Goal: Task Accomplishment & Management: Manage account settings

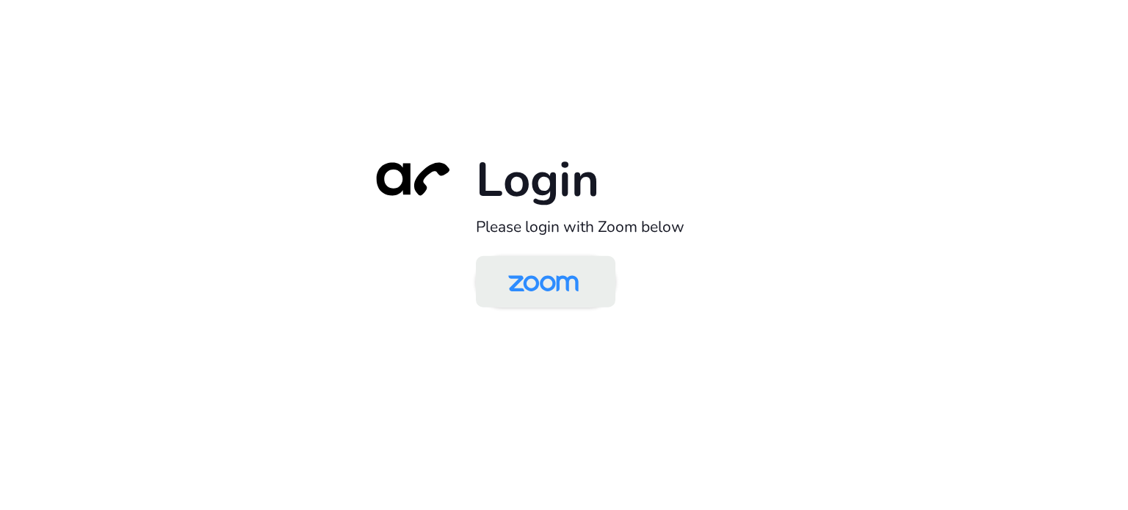
click at [566, 270] on img at bounding box center [543, 283] width 101 height 48
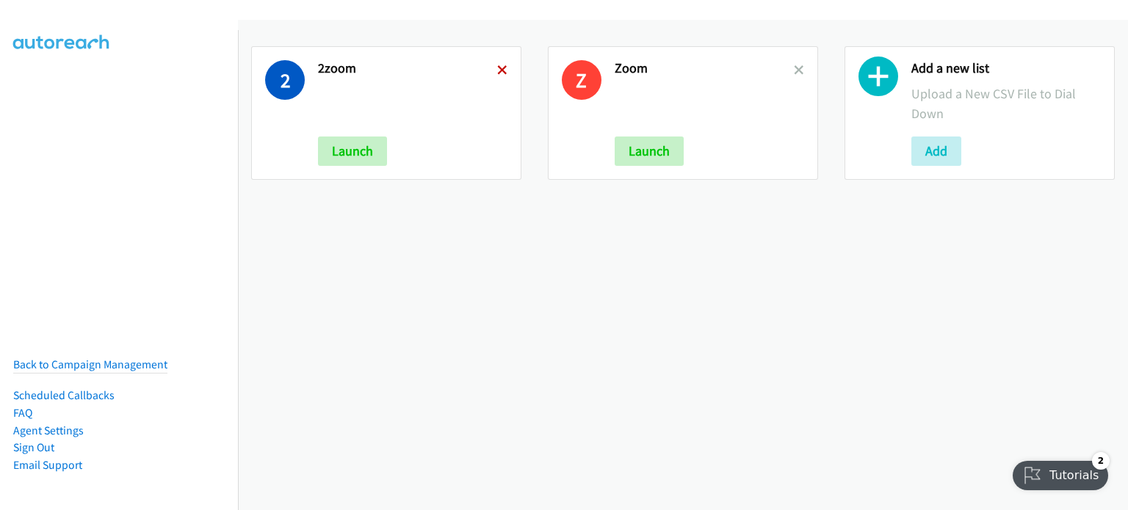
click at [497, 73] on icon at bounding box center [502, 71] width 10 height 10
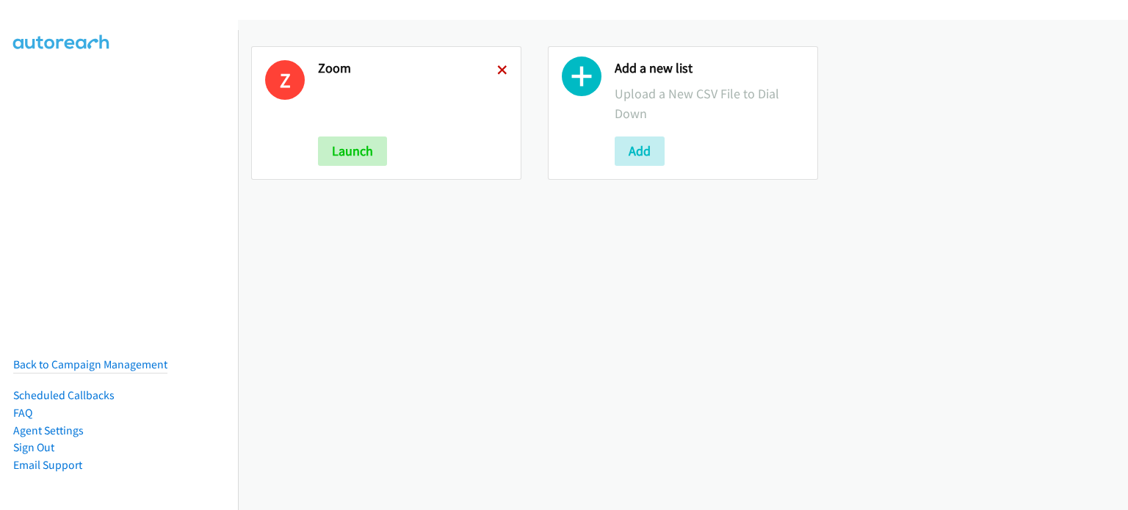
drag, startPoint x: 0, startPoint y: 0, endPoint x: 494, endPoint y: 73, distance: 498.9
click at [497, 73] on icon at bounding box center [502, 71] width 10 height 10
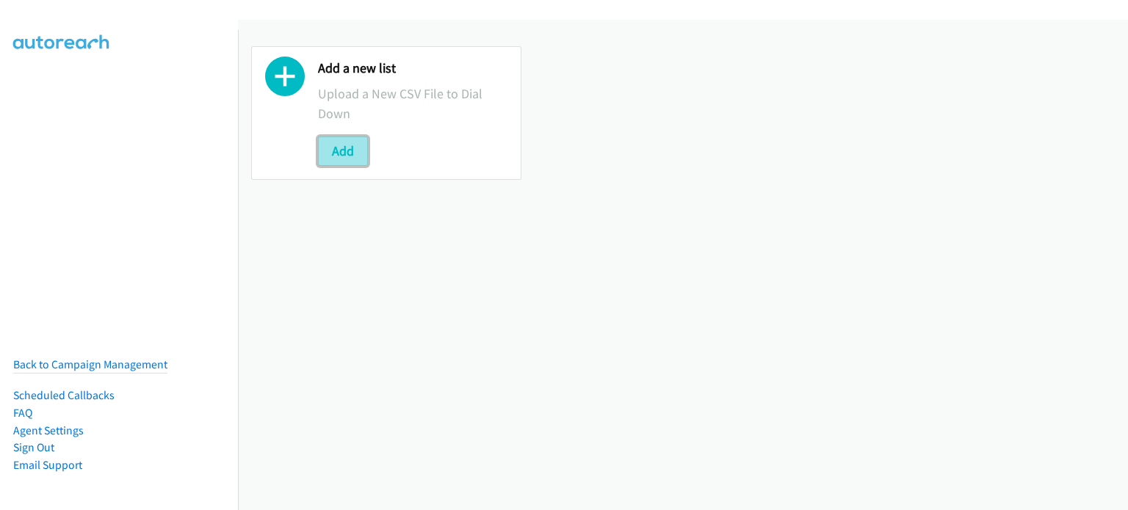
click at [360, 146] on button "Add" at bounding box center [343, 151] width 50 height 29
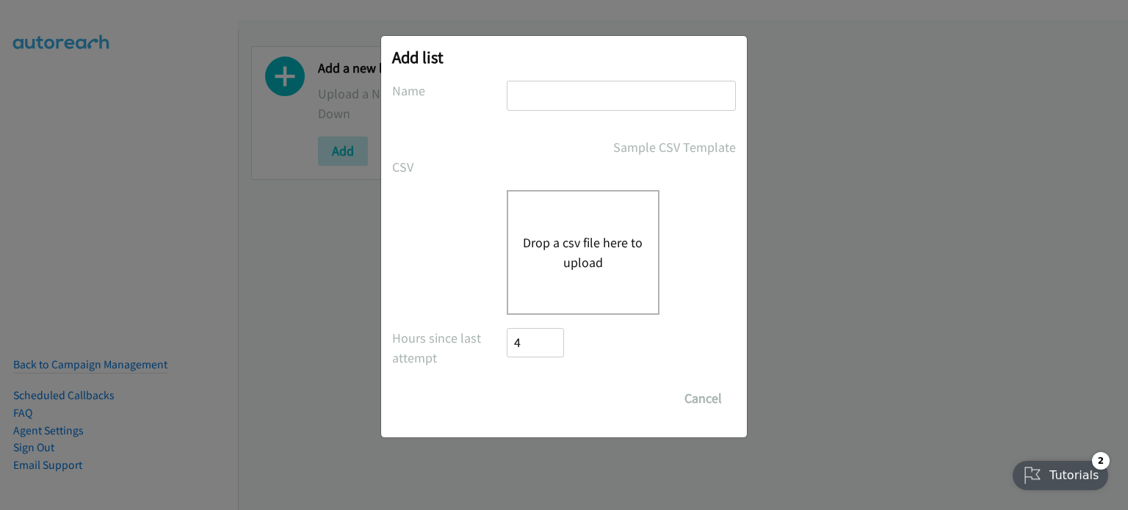
click at [627, 228] on div "Drop a csv file here to upload" at bounding box center [583, 252] width 153 height 125
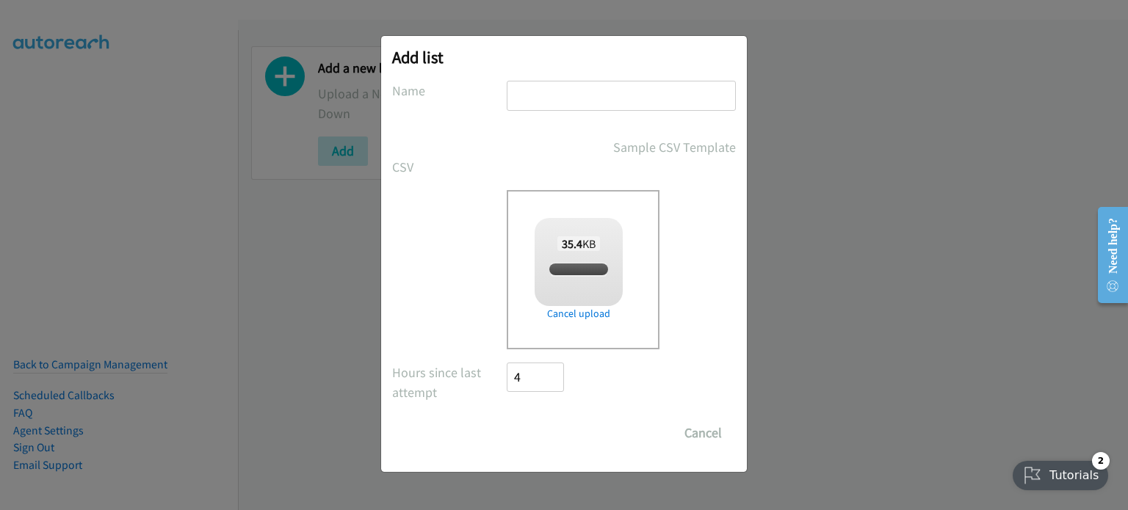
checkbox input "true"
click at [563, 104] on input "text" at bounding box center [621, 96] width 229 height 30
type input "infor818"
click at [566, 436] on input "Save List" at bounding box center [545, 433] width 77 height 29
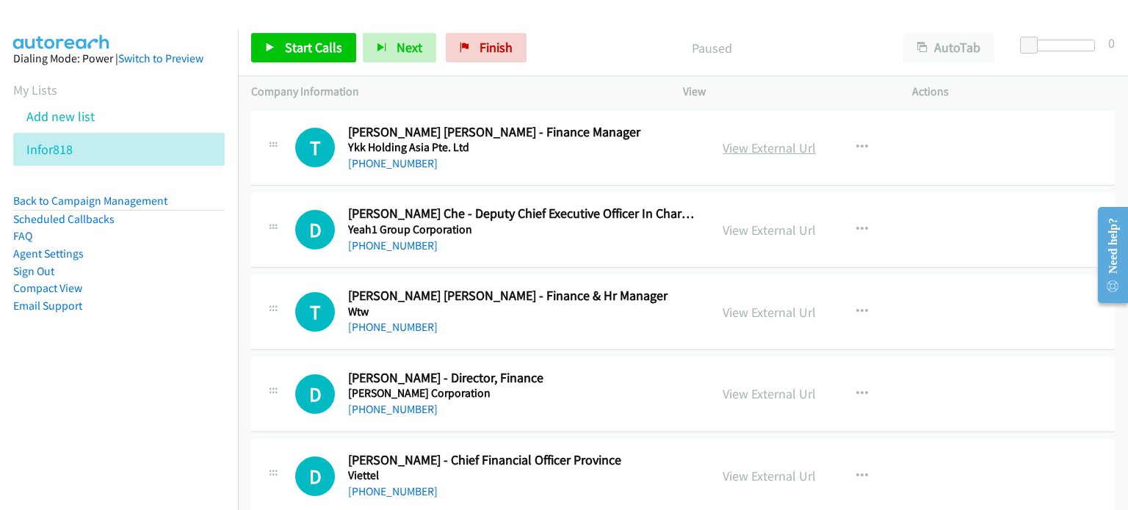
click at [749, 150] on link "View External Url" at bounding box center [769, 148] width 93 height 17
